Goal: Information Seeking & Learning: Learn about a topic

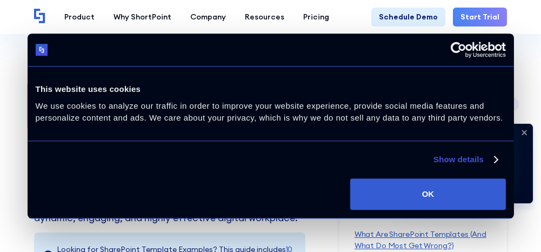
scroll to position [144, 0]
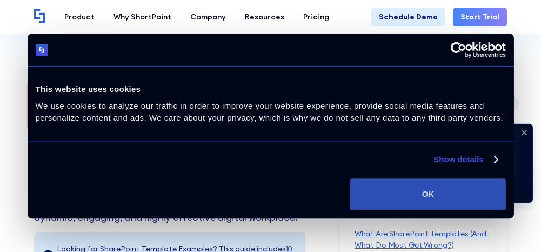
click at [431, 193] on button "OK" at bounding box center [428, 194] width 155 height 31
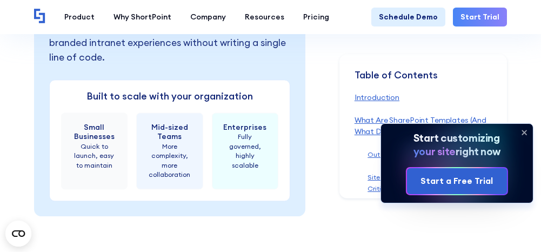
scroll to position [4841, 0]
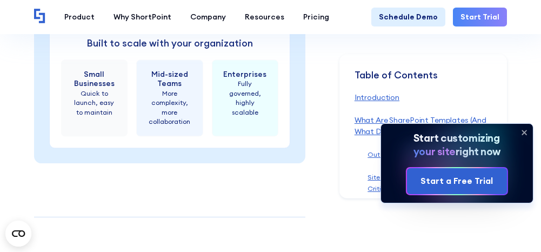
click at [524, 136] on icon at bounding box center [524, 132] width 17 height 17
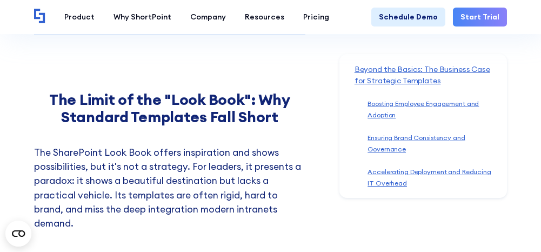
scroll to position [8431, 0]
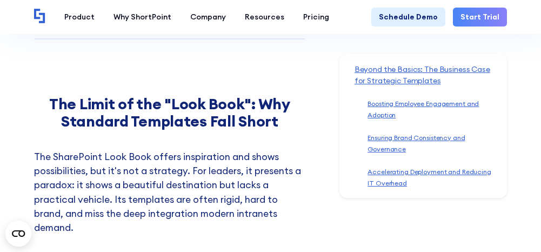
click at [187, 95] on div "The Limit of the "Look Book": Why Standard Templates Fall Short The SharePoint …" at bounding box center [170, 165] width 272 height 140
drag, startPoint x: 187, startPoint y: 83, endPoint x: 183, endPoint y: 93, distance: 10.7
click at [187, 95] on div "The Limit of the "Look Book": Why Standard Templates Fall Short The SharePoint …" at bounding box center [170, 165] width 272 height 140
click at [180, 150] on p "The SharePoint Look Book offers inspiration and shows possibilities, but it's n…" at bounding box center [170, 192] width 272 height 85
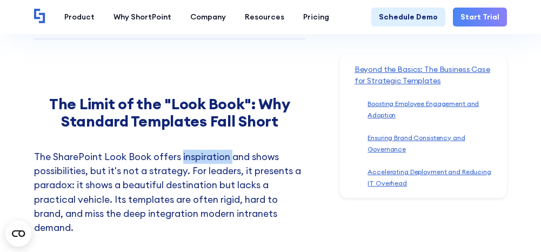
click at [180, 150] on p "The SharePoint Look Book offers inspiration and shows possibilities, but it's n…" at bounding box center [170, 192] width 272 height 85
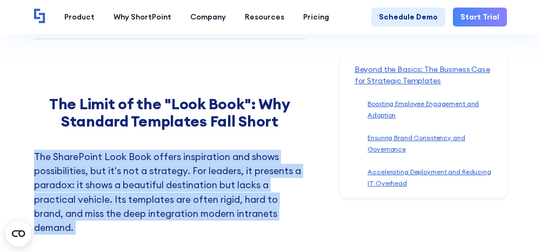
drag, startPoint x: 180, startPoint y: 98, endPoint x: 179, endPoint y: 108, distance: 9.8
click at [179, 150] on p "The SharePoint Look Book offers inspiration and shows possibilities, but it's n…" at bounding box center [170, 192] width 272 height 85
